Goal: Transaction & Acquisition: Purchase product/service

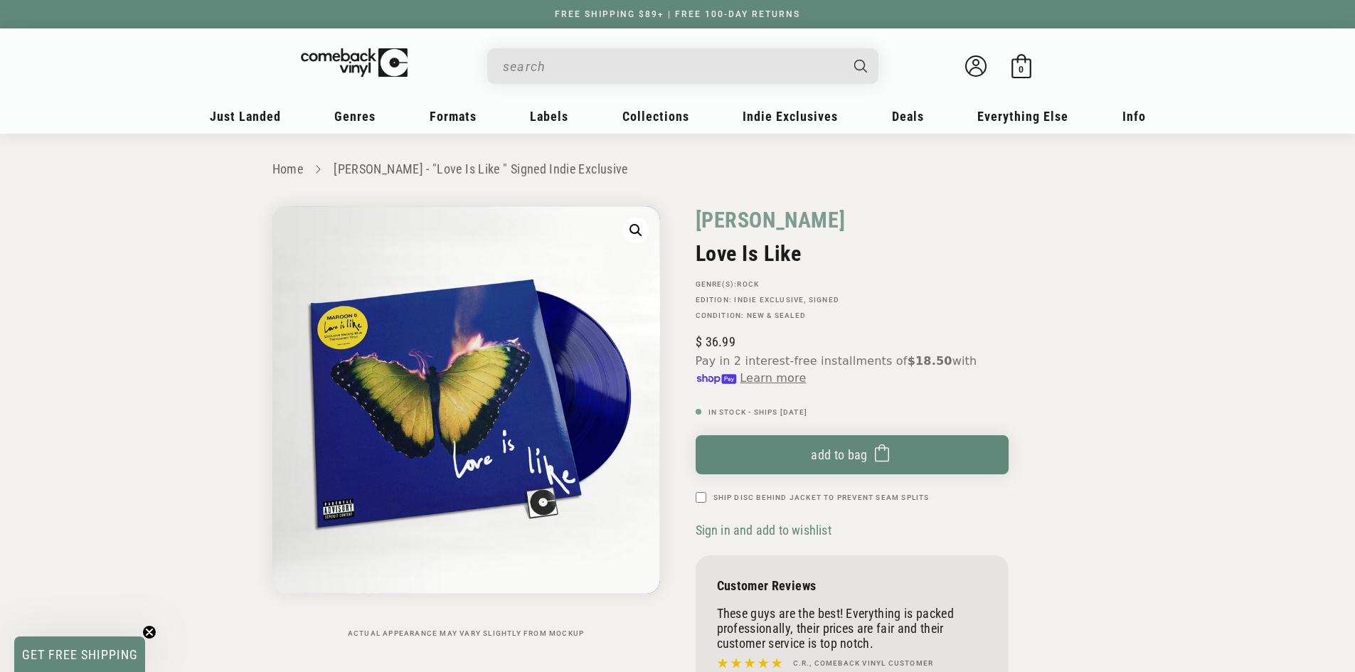
click at [547, 65] on input "When autocomplete results are available use up and down arrows to review and en…" at bounding box center [671, 66] width 337 height 29
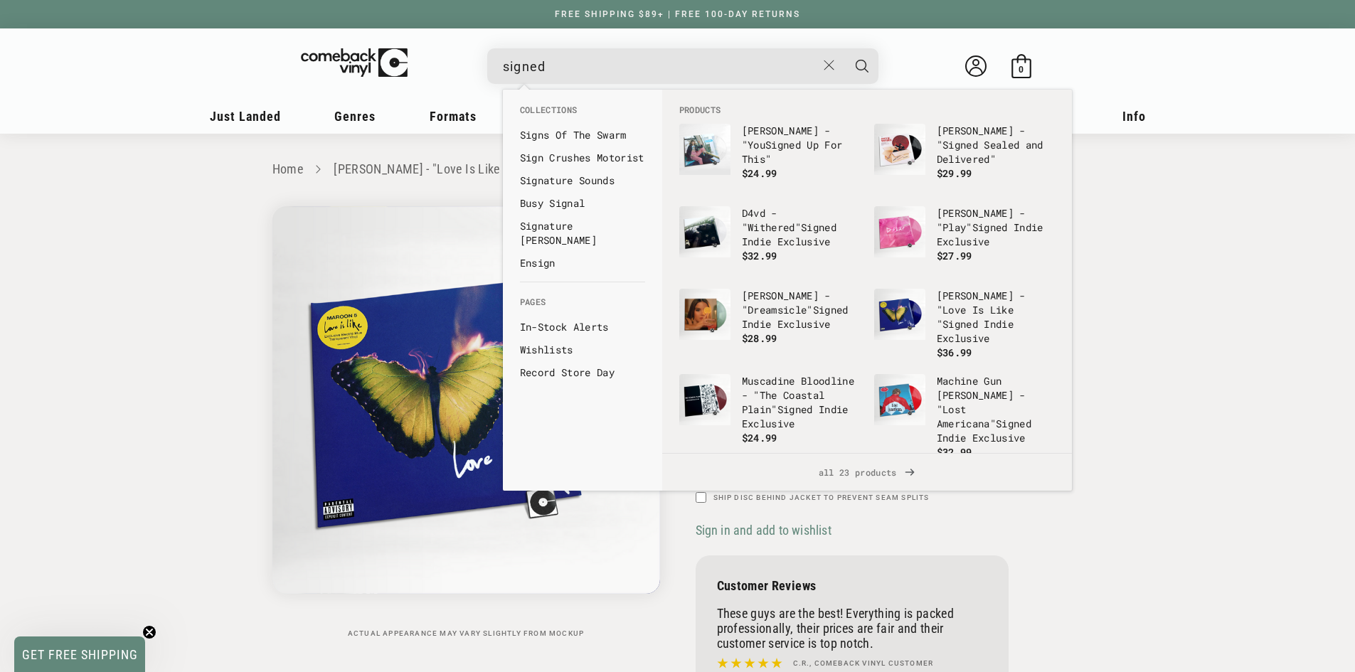
type input "signed"
click at [844, 48] on button "Search" at bounding box center [862, 66] width 36 height 36
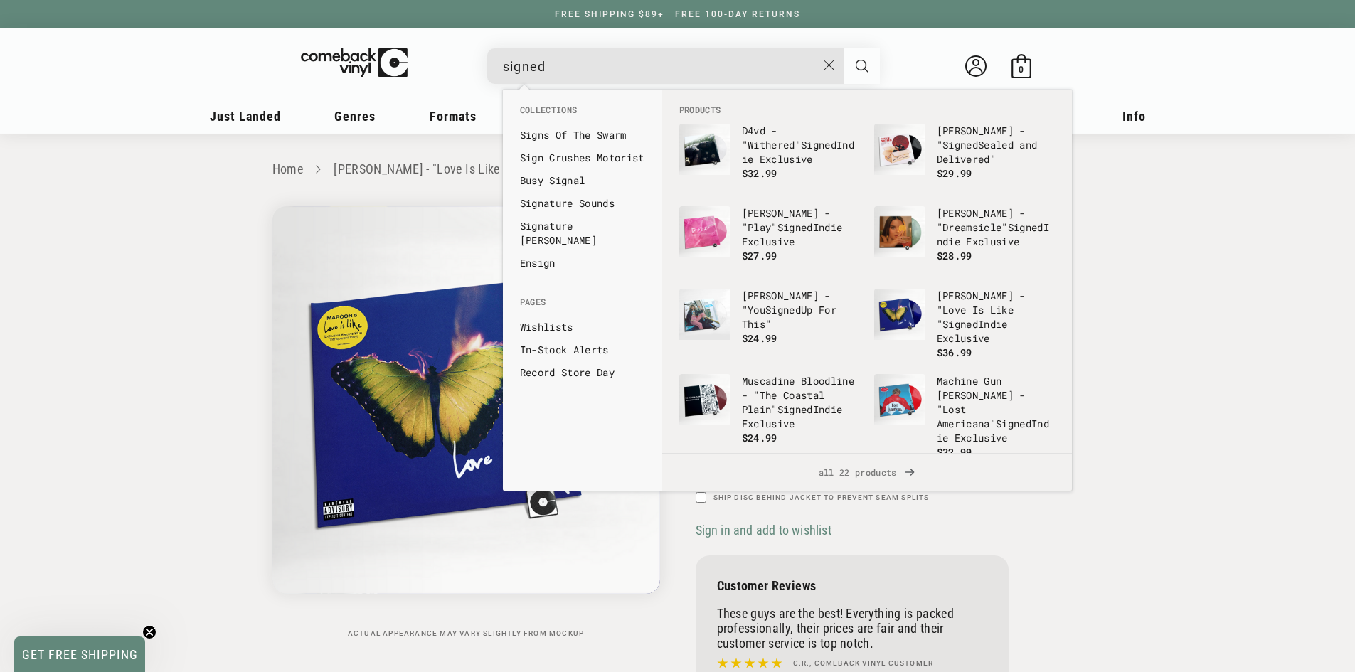
click at [873, 65] on button "Search" at bounding box center [862, 66] width 36 height 36
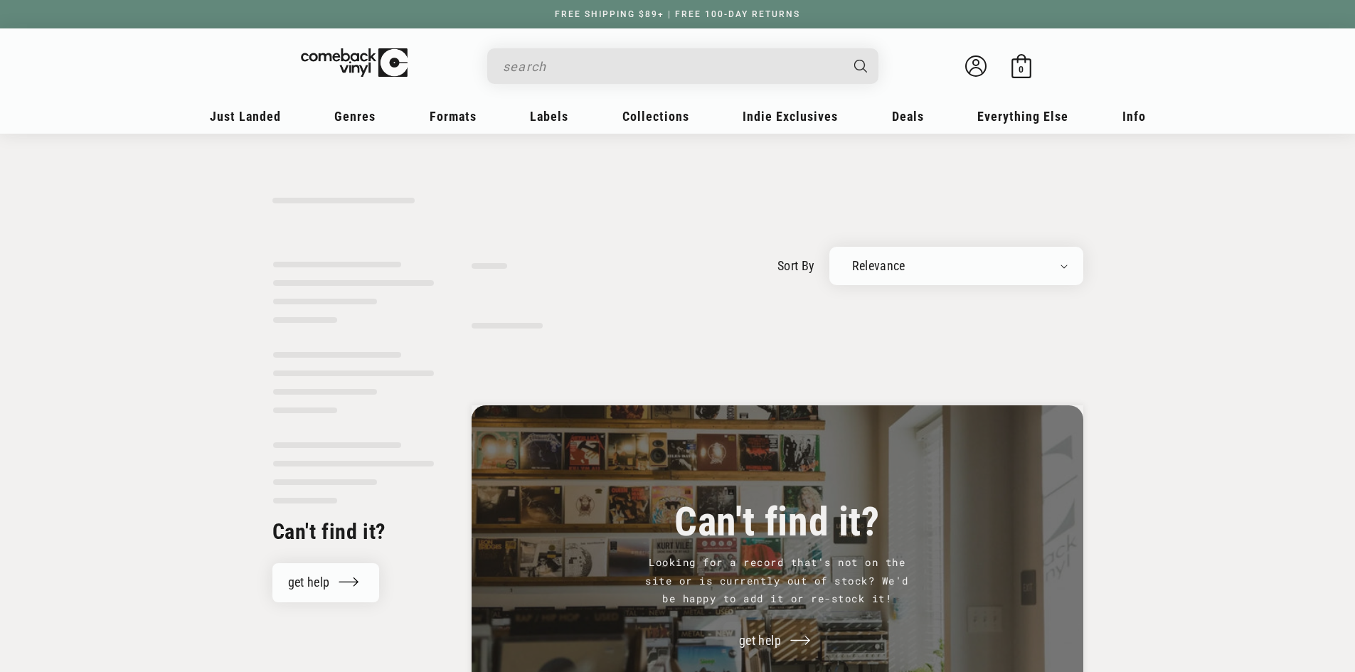
type input "signed"
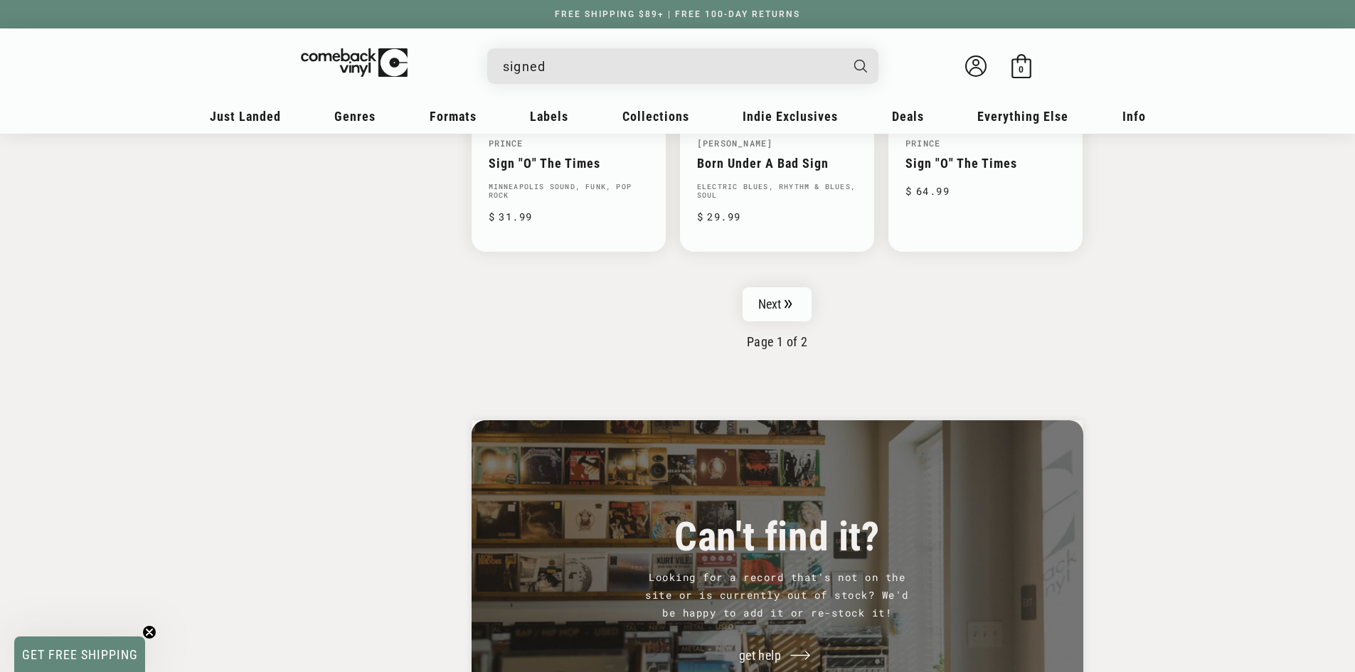
scroll to position [2134, 0]
